Goal: Task Accomplishment & Management: Manage account settings

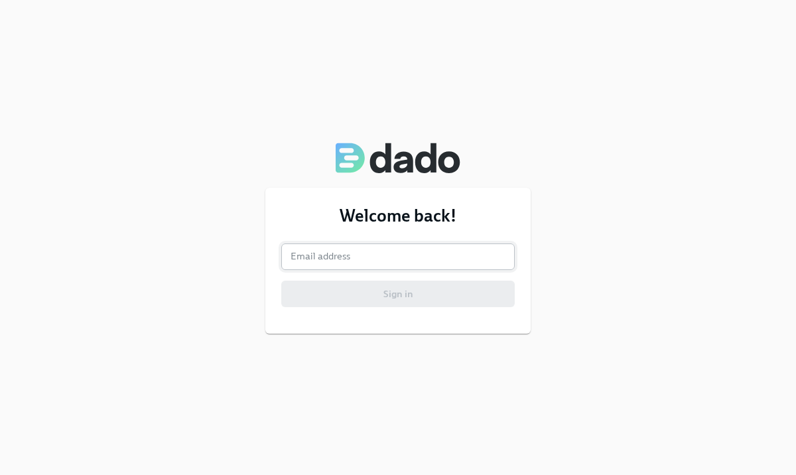
click at [305, 258] on input "email" at bounding box center [397, 256] width 233 height 27
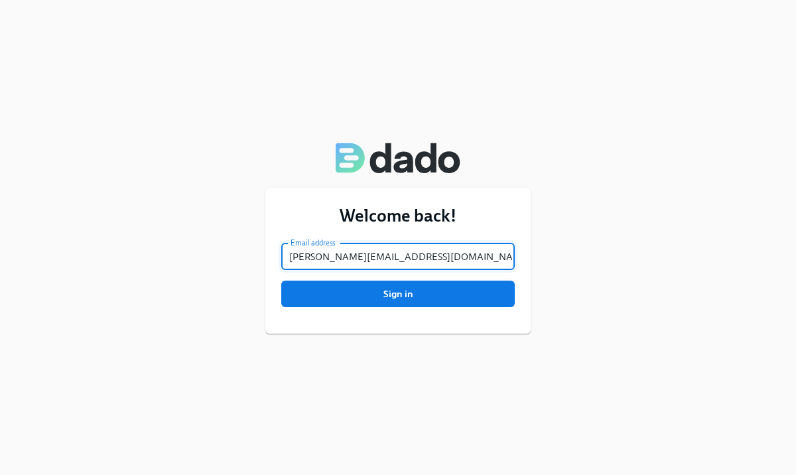
type input "[PERSON_NAME][EMAIL_ADDRESS][DOMAIN_NAME]"
click at [281, 281] on button "Sign in" at bounding box center [397, 294] width 233 height 27
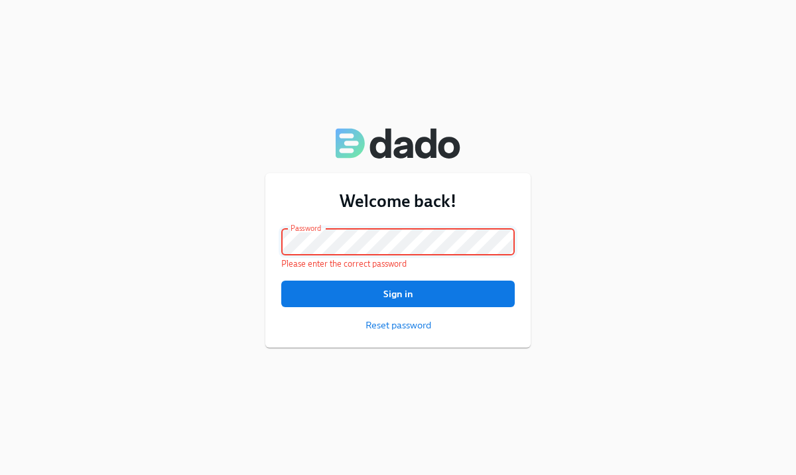
click at [281, 281] on button "Sign in" at bounding box center [397, 294] width 233 height 27
click at [399, 329] on span "Reset password" at bounding box center [398, 324] width 66 height 13
